Goal: Task Accomplishment & Management: Use online tool/utility

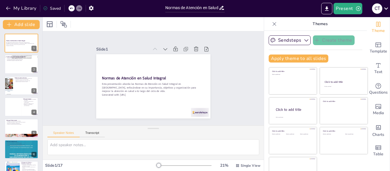
scroll to position [13, 0]
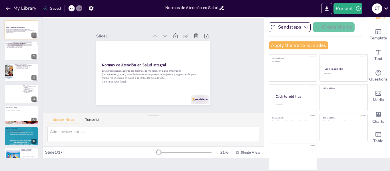
checkbox input "true"
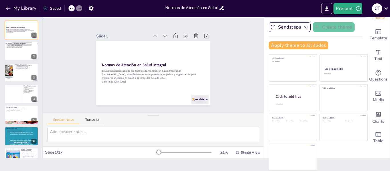
click at [234, 69] on div "Slide 1 Normas de Atención en Salud Integral Esta presentación aborda las Norma…" at bounding box center [153, 65] width 221 height 94
checkbox input "true"
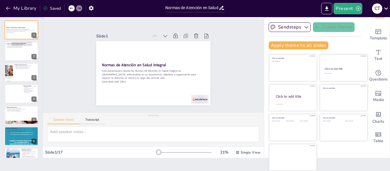
checkbox input "true"
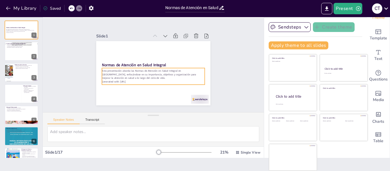
checkbox input "true"
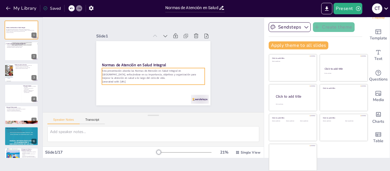
checkbox input "true"
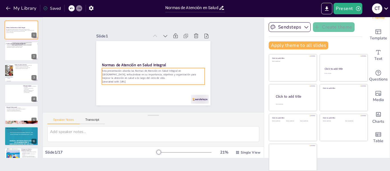
checkbox input "true"
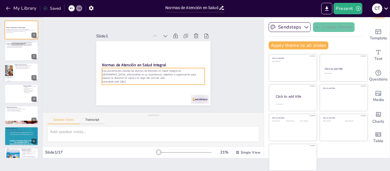
checkbox input "true"
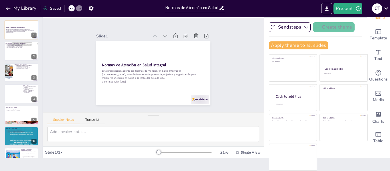
checkbox input "true"
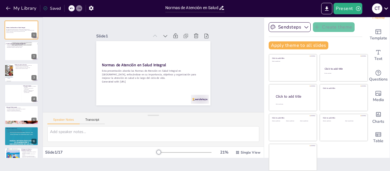
checkbox input "true"
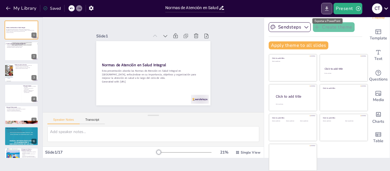
click at [329, 7] on icon "Export to PowerPoint" at bounding box center [327, 9] width 6 height 6
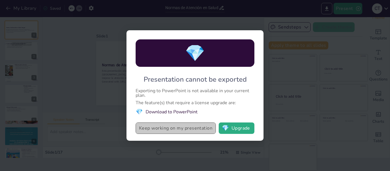
click at [187, 126] on button "Keep working on my presentation" at bounding box center [176, 128] width 80 height 11
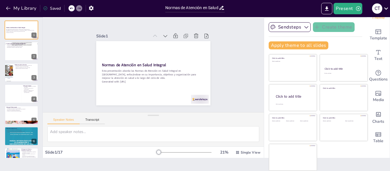
checkbox input "true"
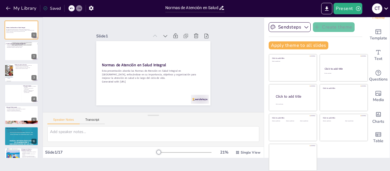
checkbox input "true"
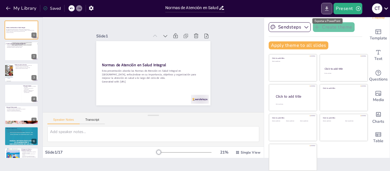
click at [326, 6] on icon "Export to PowerPoint" at bounding box center [327, 9] width 6 height 6
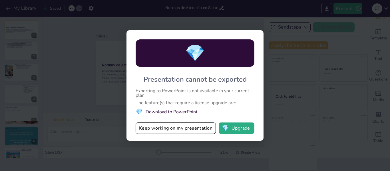
checkbox input "true"
